Goal: Task Accomplishment & Management: Use online tool/utility

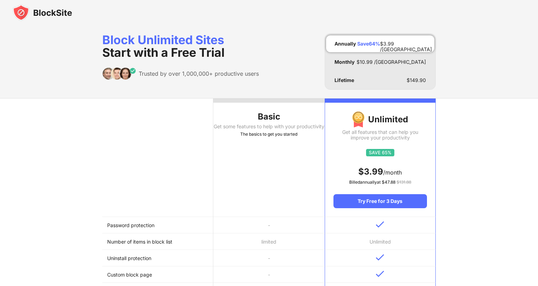
click at [234, 78] on div "Trusted by over 1,000,000+ productive users" at bounding box center [180, 73] width 157 height 13
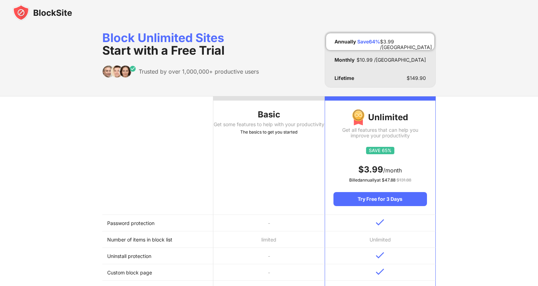
scroll to position [1, 0]
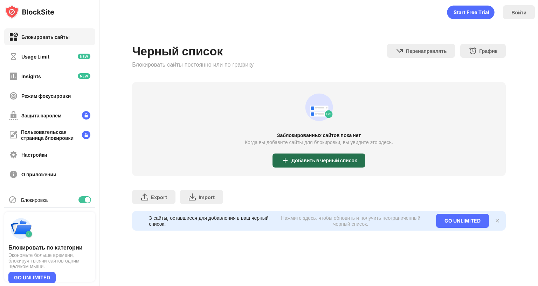
click at [304, 160] on div "Добавить в черный список" at bounding box center [325, 161] width 66 height 6
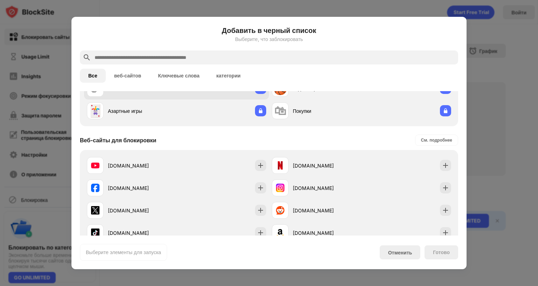
scroll to position [85, 0]
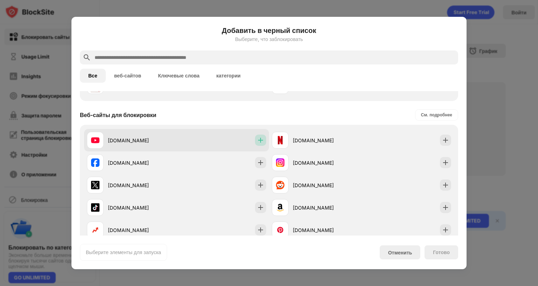
click at [258, 141] on img at bounding box center [260, 140] width 7 height 7
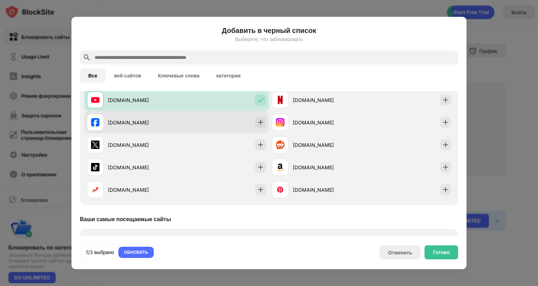
scroll to position [135, 0]
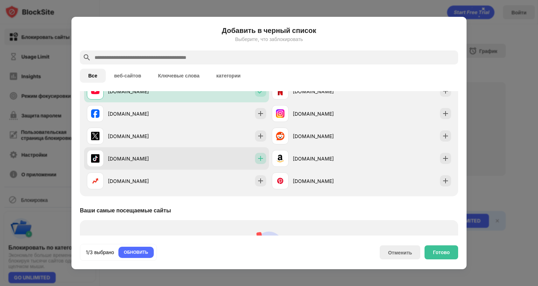
click at [258, 160] on img at bounding box center [260, 158] width 7 height 7
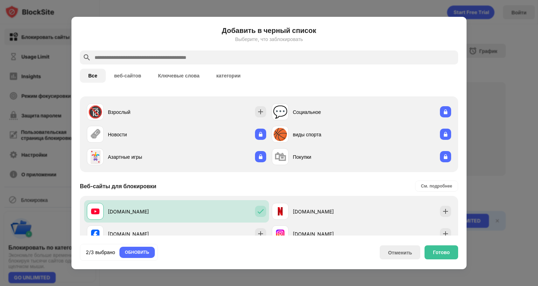
scroll to position [0, 0]
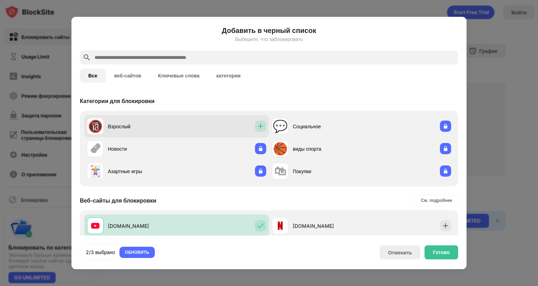
click at [259, 128] on img at bounding box center [260, 126] width 7 height 7
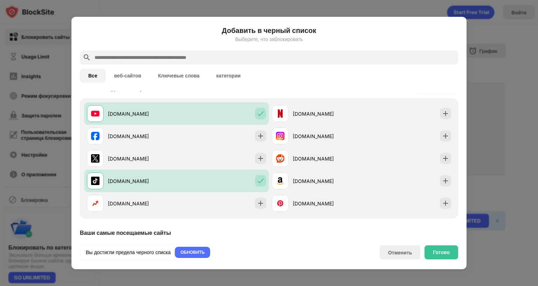
scroll to position [111, 0]
click at [443, 249] on div "Готово" at bounding box center [441, 252] width 17 height 6
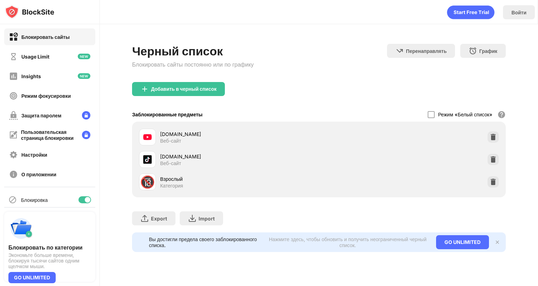
scroll to position [123, 0]
